Goal: Contribute content

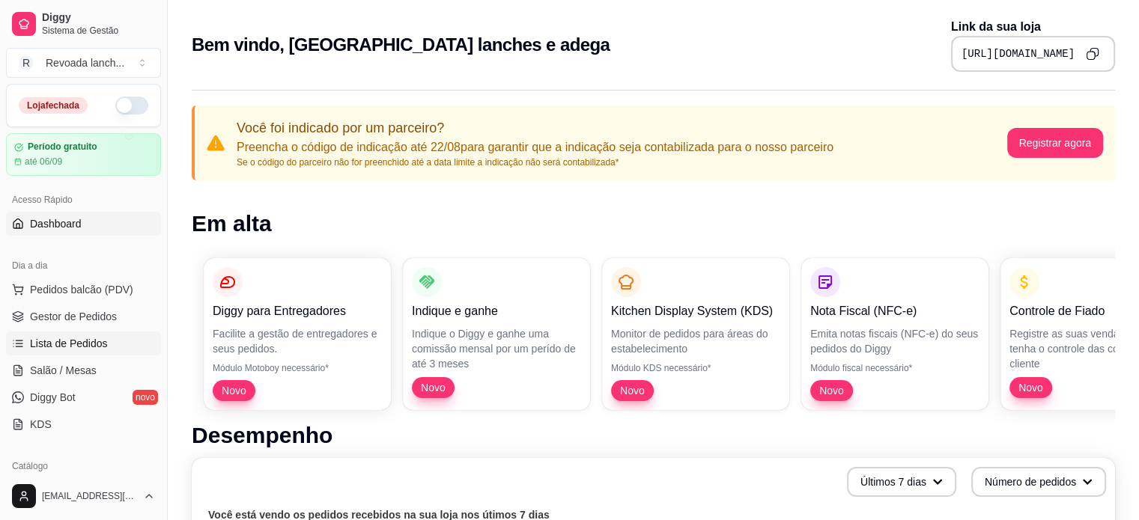
click at [98, 337] on span "Lista de Pedidos" at bounding box center [69, 343] width 78 height 15
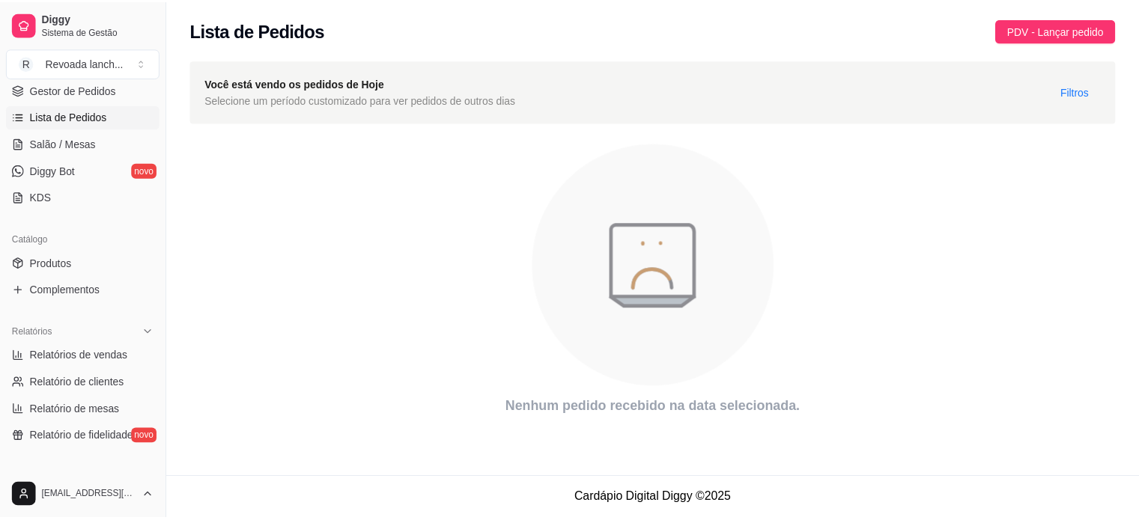
scroll to position [197, 0]
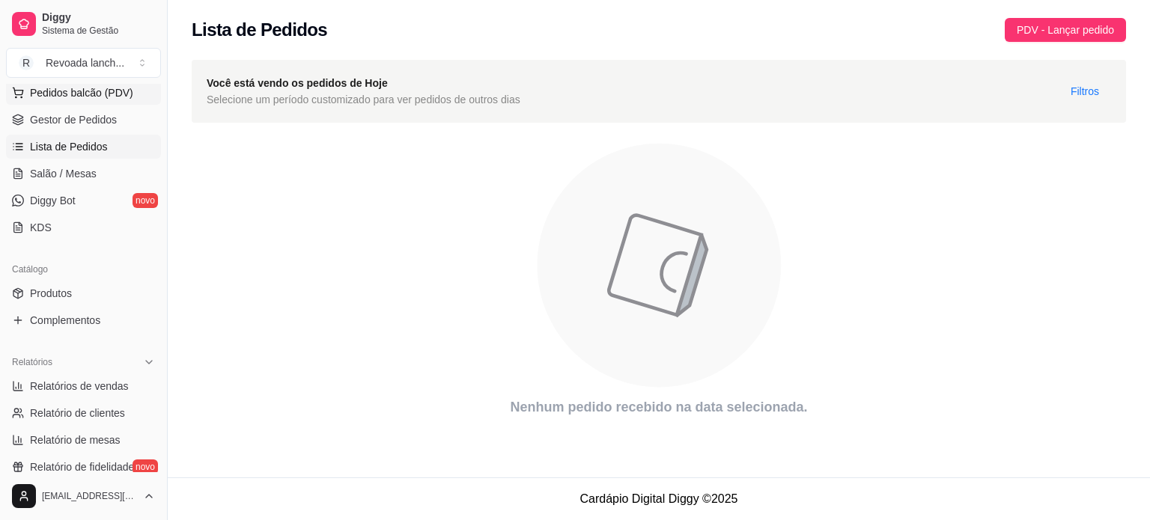
click at [106, 294] on link "Produtos" at bounding box center [83, 294] width 155 height 24
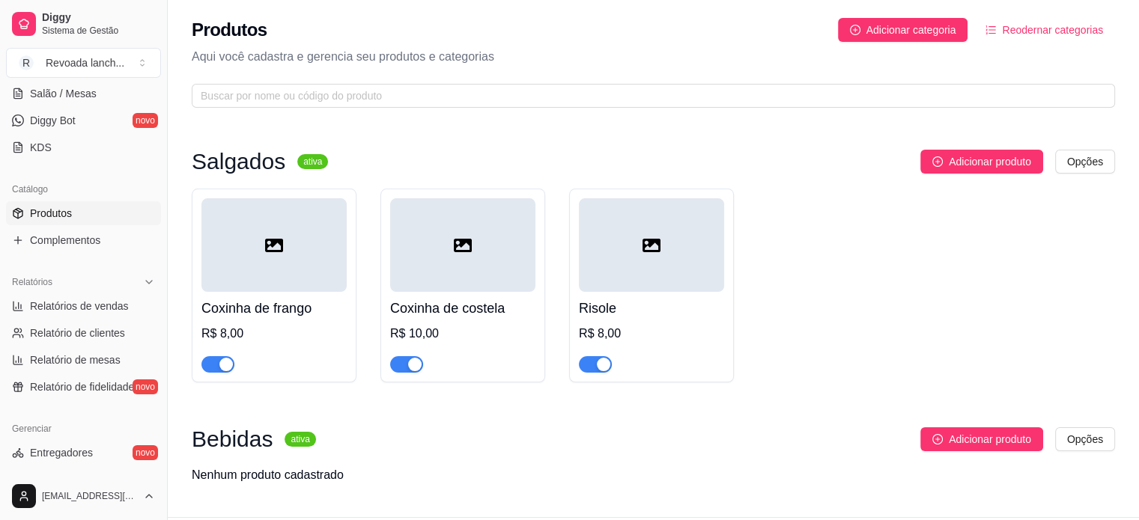
scroll to position [287, 0]
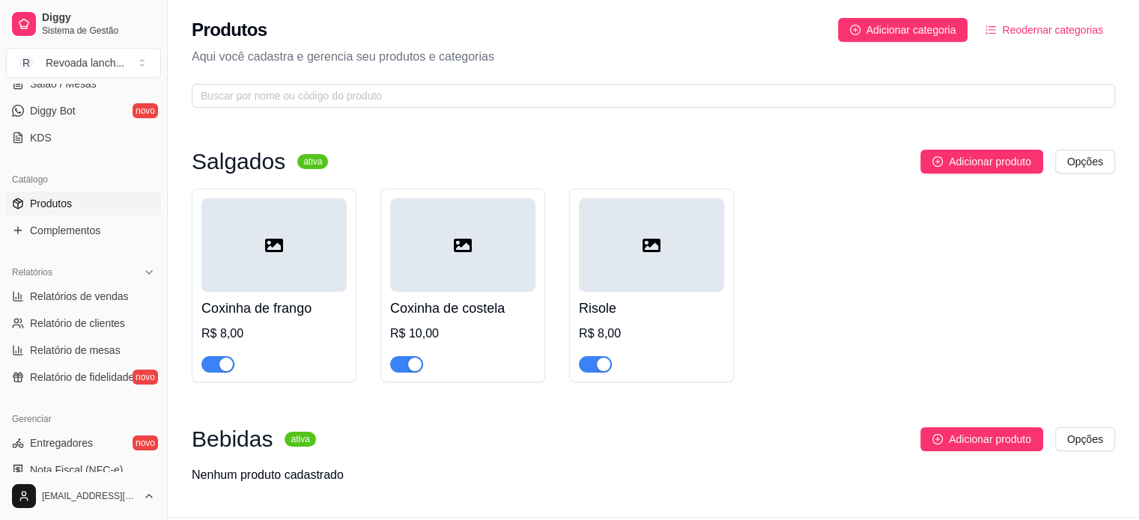
click at [751, 168] on div "Adicionar produto Opções" at bounding box center [727, 162] width 775 height 24
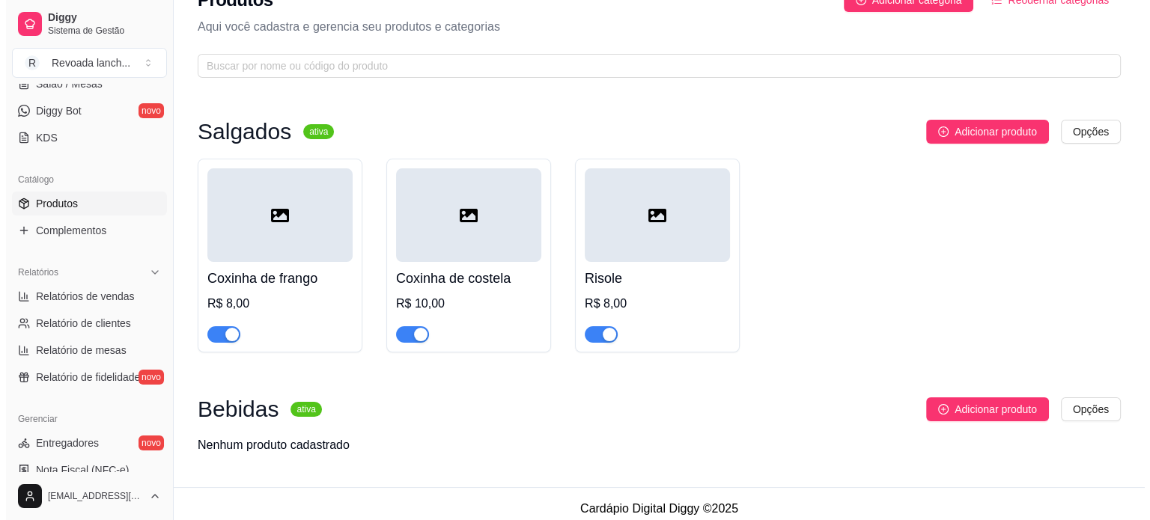
scroll to position [40, 0]
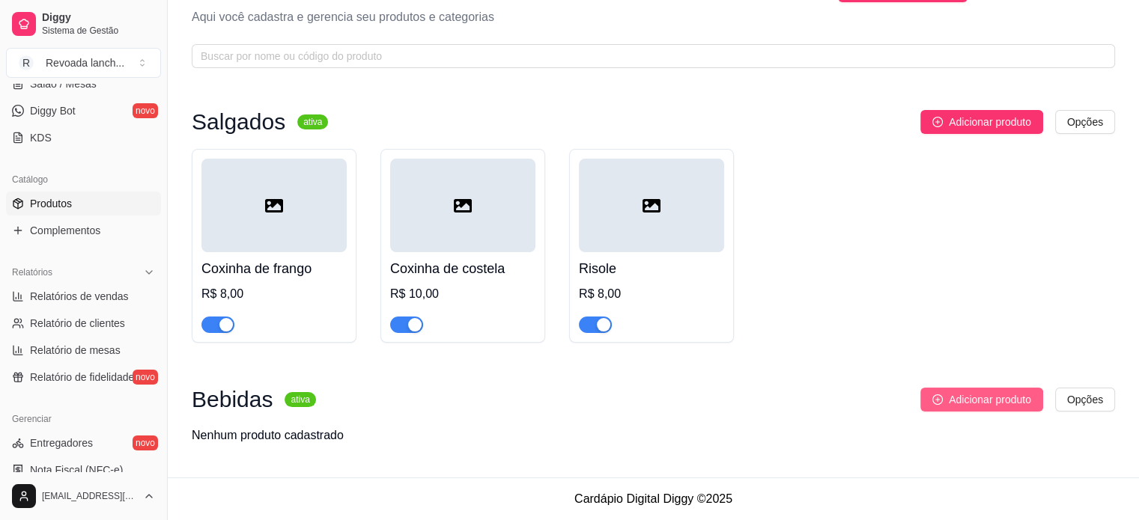
click at [1004, 393] on span "Adicionar produto" at bounding box center [990, 400] width 82 height 16
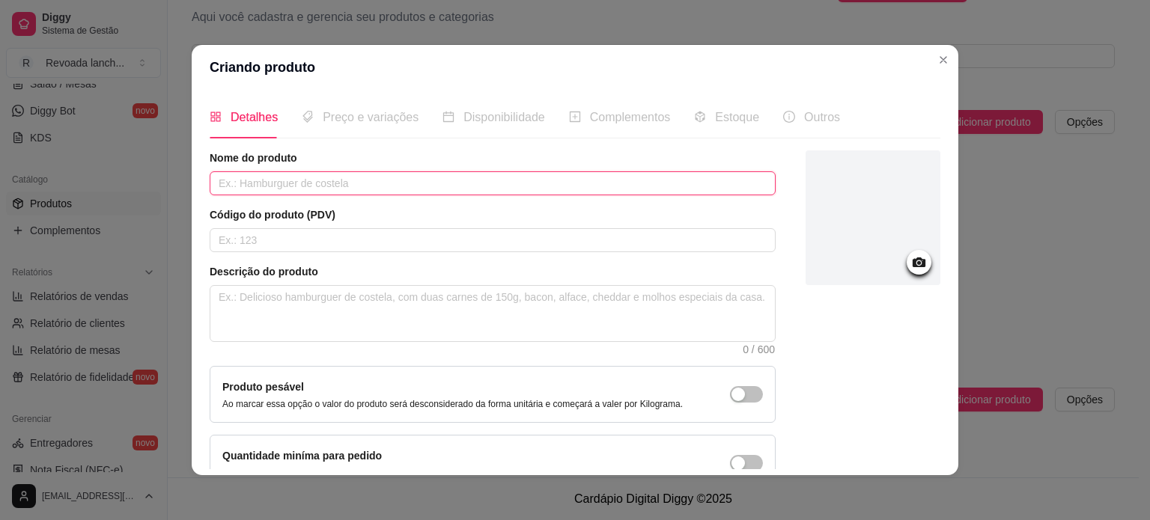
click at [300, 179] on input "text" at bounding box center [493, 183] width 566 height 24
type input "i"
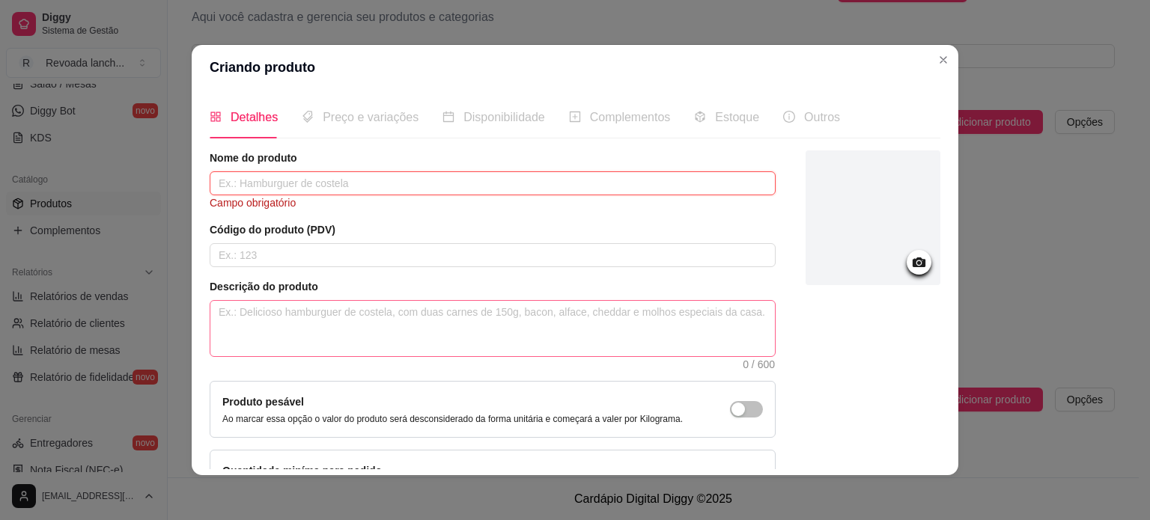
type input "i"
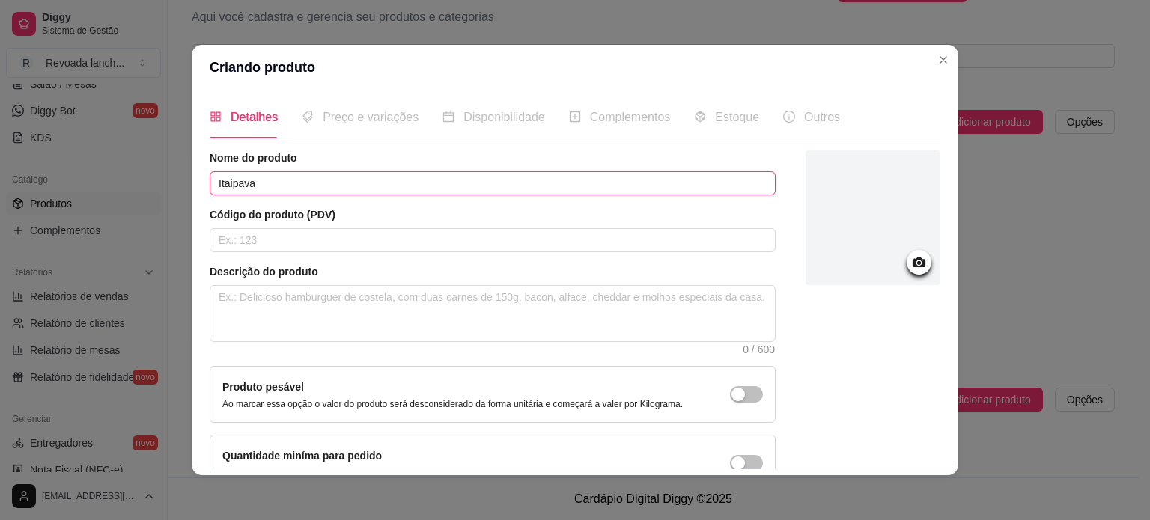
type input "Itaipava"
click at [772, 308] on div "Nome do produto Itaipava Código do produto (PDV) Descrição do produto 0 / 600 P…" at bounding box center [575, 321] width 731 height 341
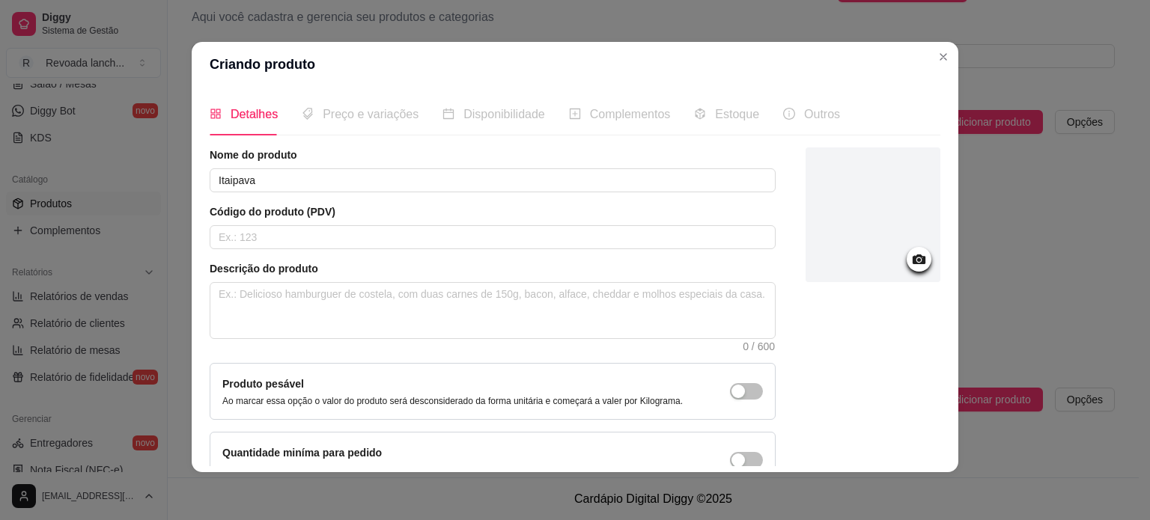
scroll to position [0, 0]
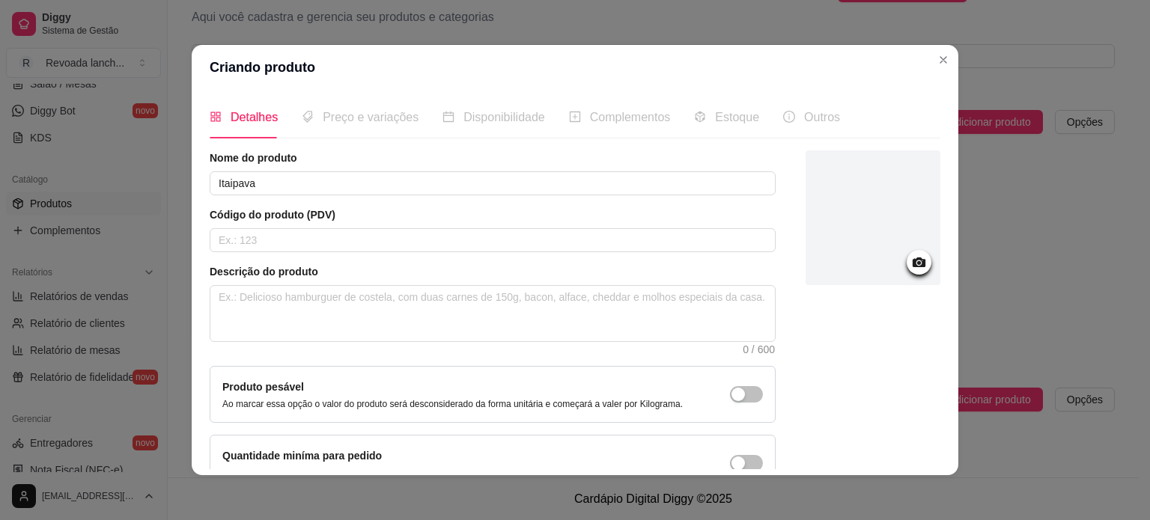
click at [881, 230] on div at bounding box center [873, 218] width 135 height 135
